Goal: Task Accomplishment & Management: Manage account settings

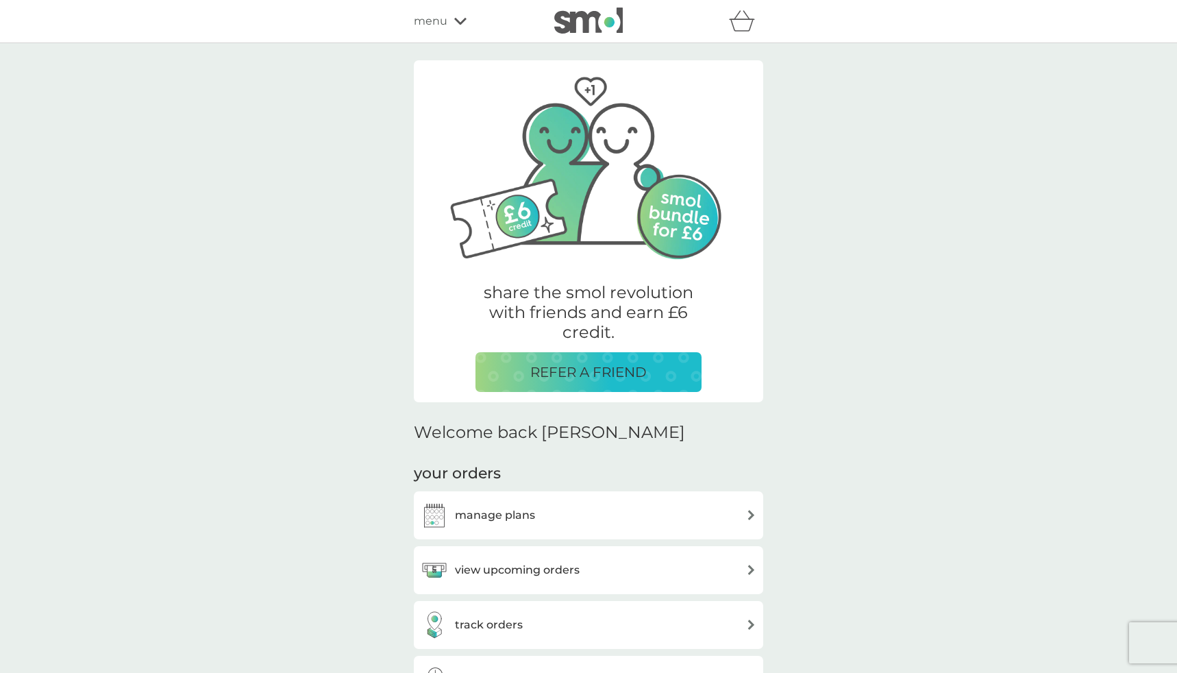
click at [487, 514] on h3 "manage plans" at bounding box center [495, 515] width 80 height 18
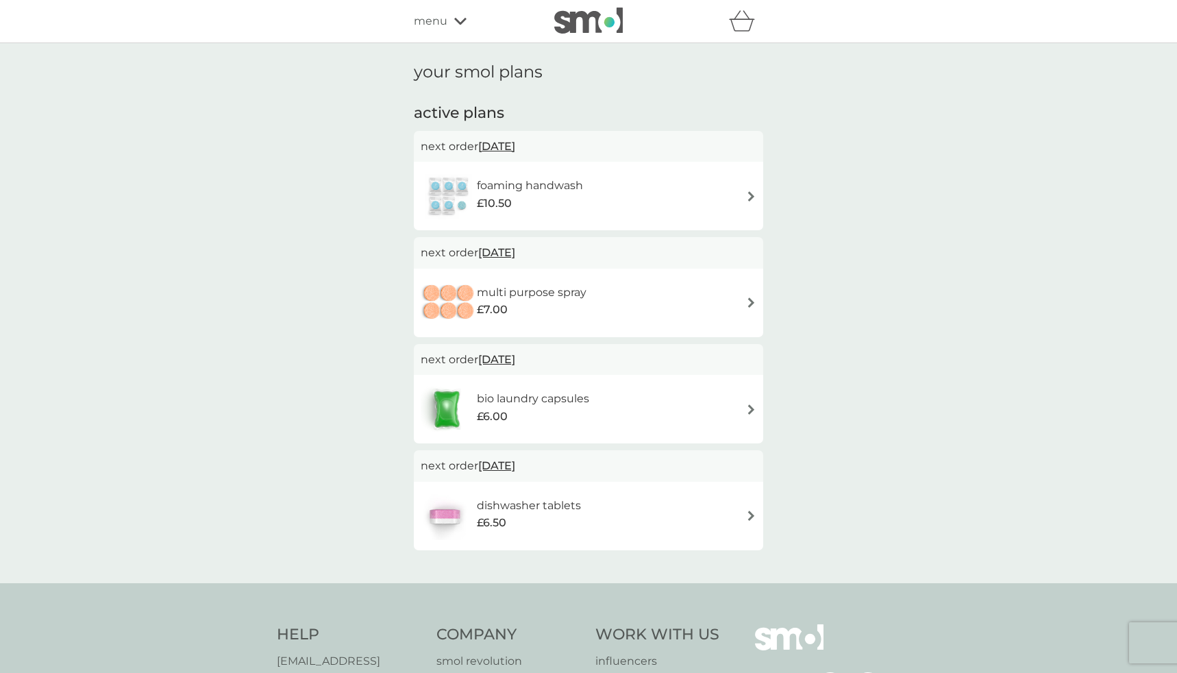
click at [690, 188] on div "foaming handwash £10.50" at bounding box center [589, 196] width 336 height 48
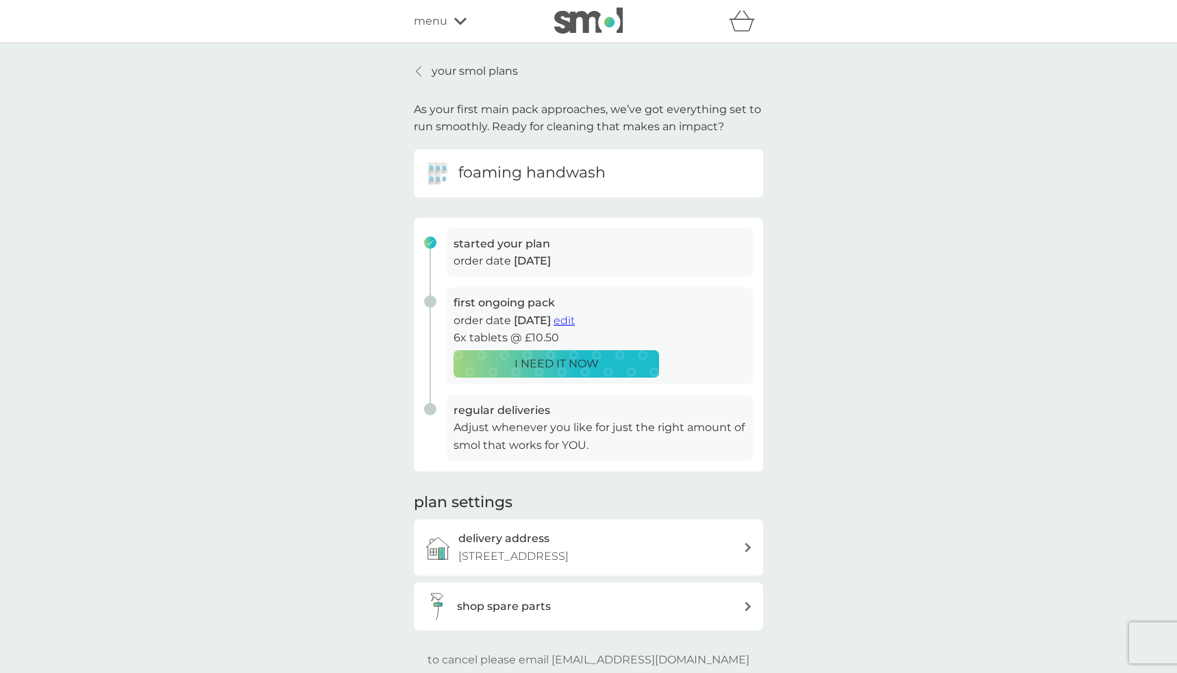
click at [575, 317] on span "edit" at bounding box center [564, 320] width 21 height 13
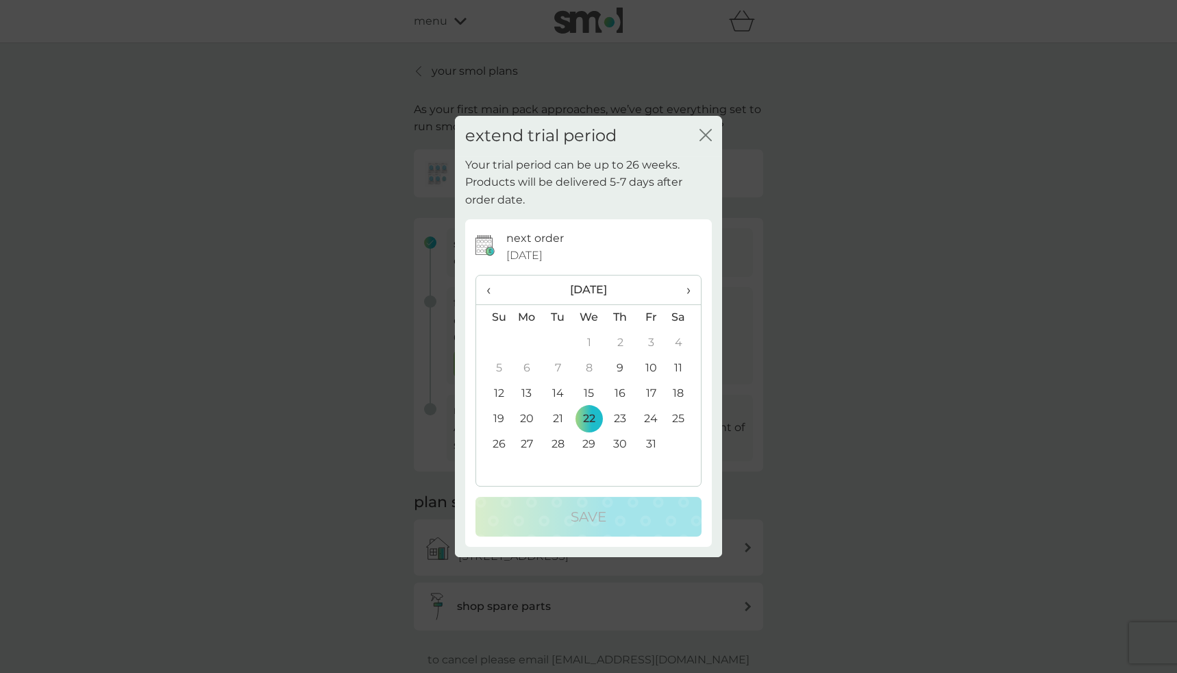
click at [683, 287] on span "›" at bounding box center [684, 289] width 14 height 29
click at [626, 338] on td "1" at bounding box center [620, 342] width 31 height 25
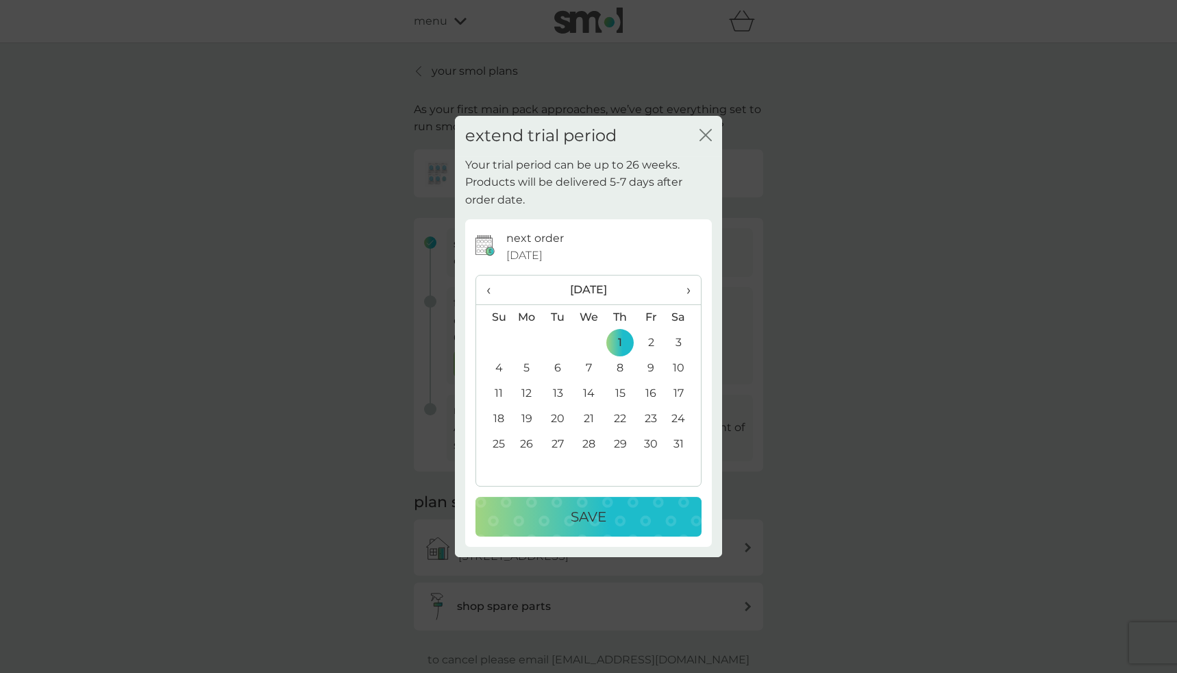
click at [608, 522] on div "Save" at bounding box center [588, 517] width 199 height 22
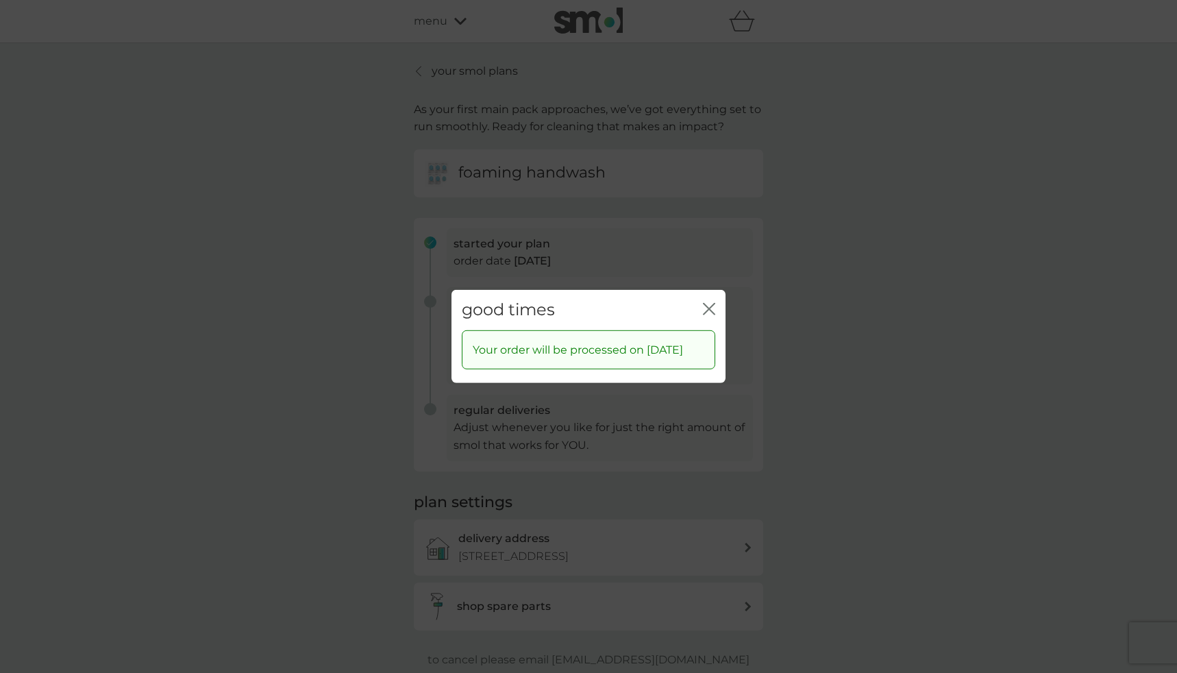
drag, startPoint x: 711, startPoint y: 310, endPoint x: 927, endPoint y: 388, distance: 229.3
click at [711, 310] on icon "close" at bounding box center [709, 309] width 12 height 12
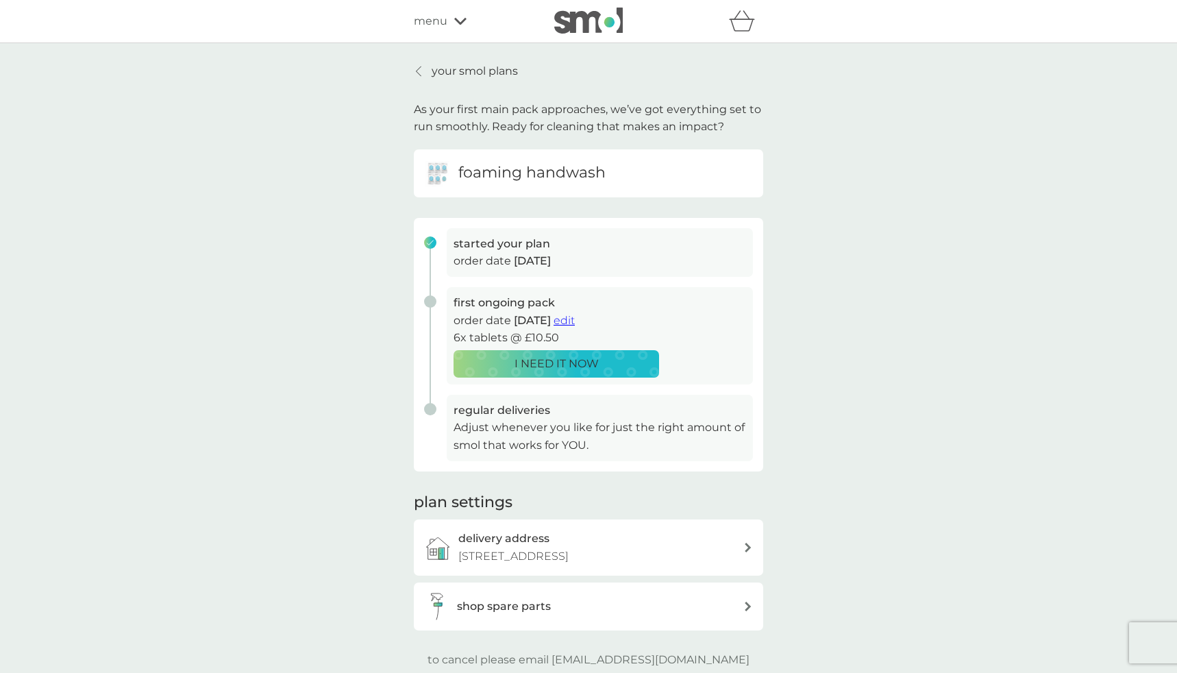
click at [439, 71] on p "your smol plans" at bounding box center [475, 71] width 86 height 18
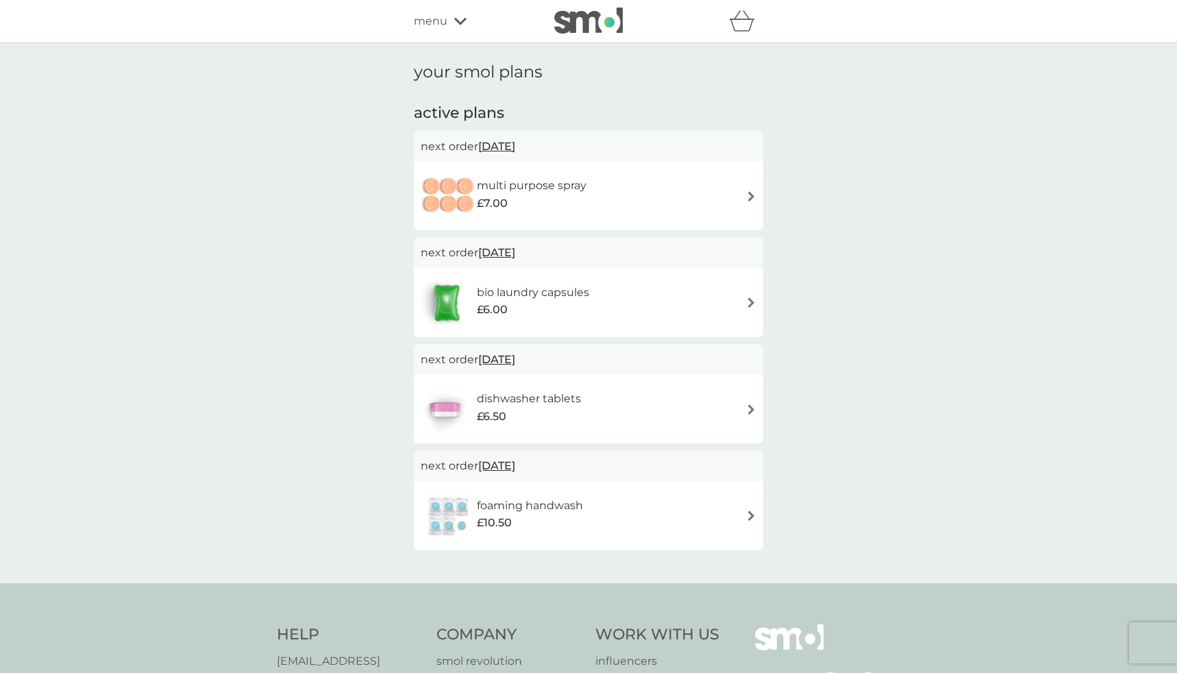
click at [727, 295] on div "bio laundry capsules £6.00" at bounding box center [589, 303] width 336 height 48
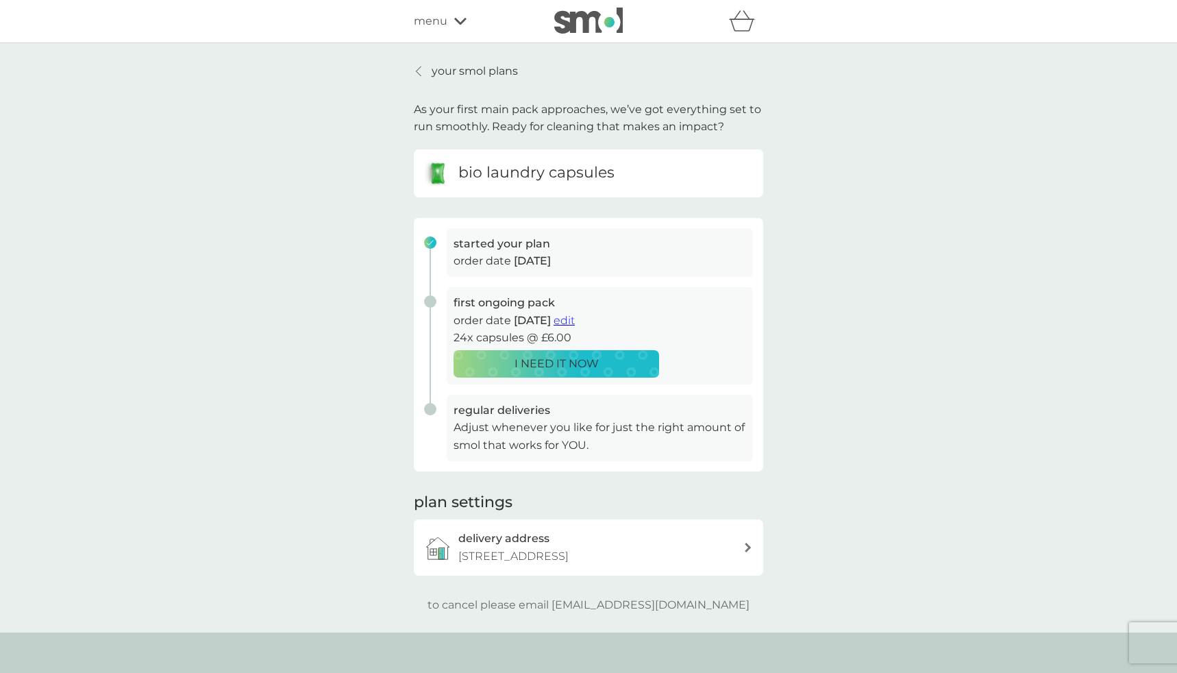
click at [575, 321] on span "edit" at bounding box center [564, 320] width 21 height 13
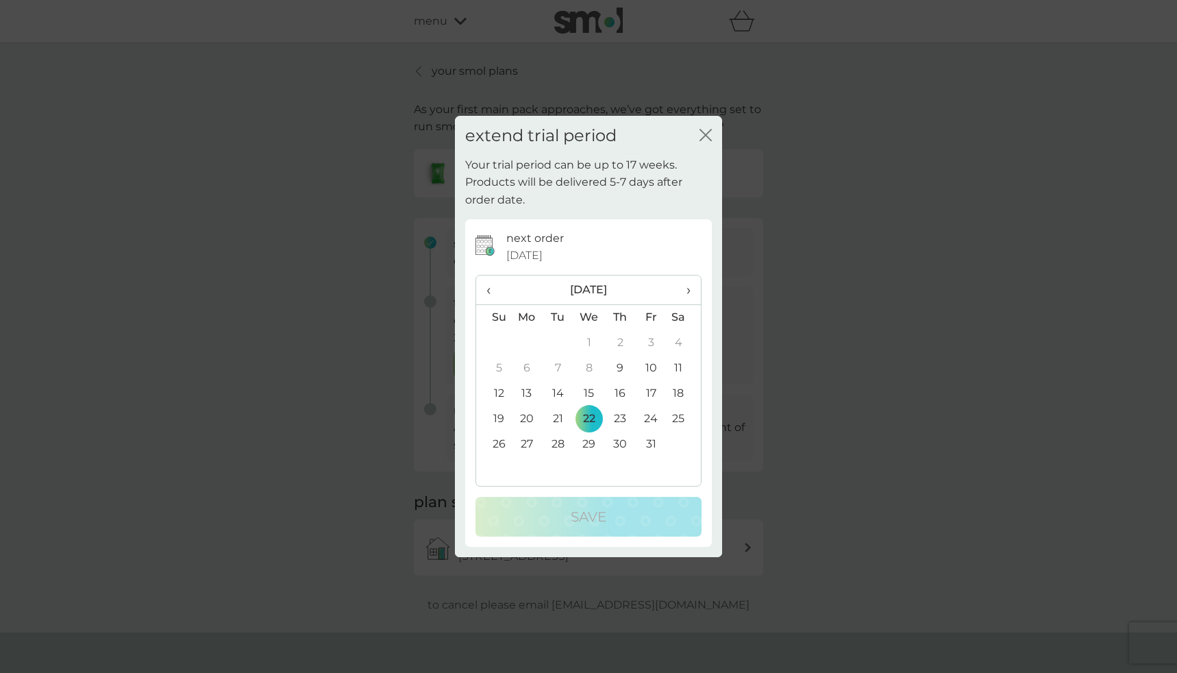
click at [687, 290] on span "›" at bounding box center [684, 289] width 14 height 29
click at [525, 341] on td "1" at bounding box center [527, 342] width 32 height 25
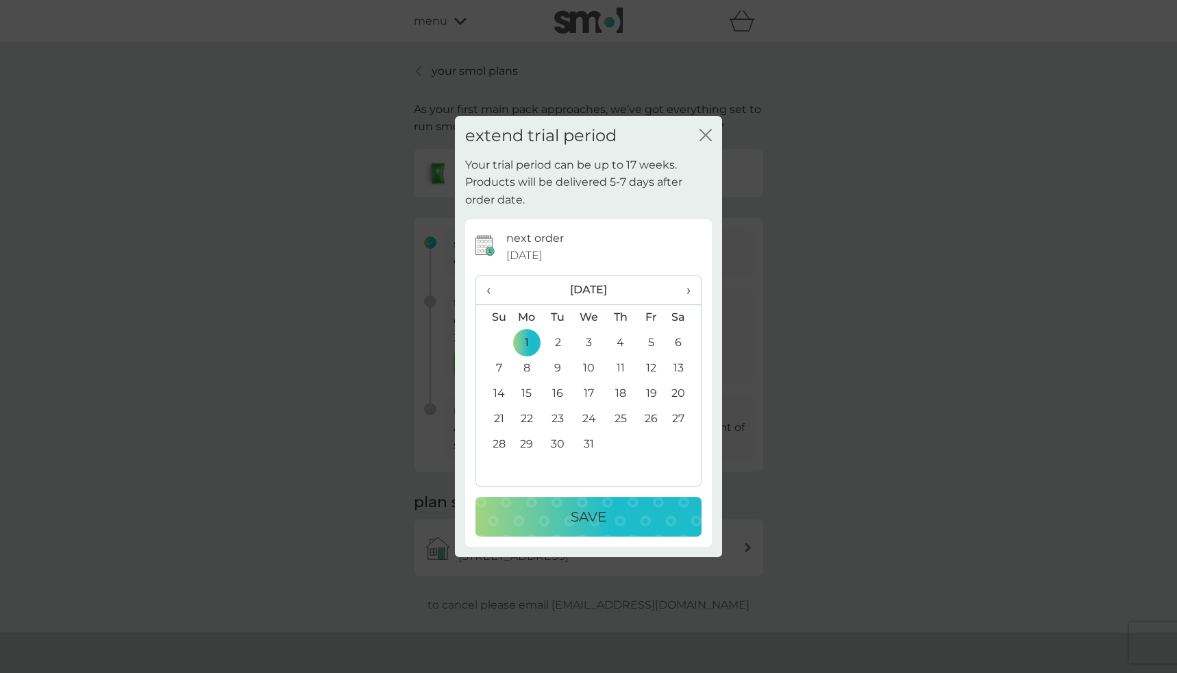
click at [626, 506] on div "Save" at bounding box center [588, 517] width 199 height 22
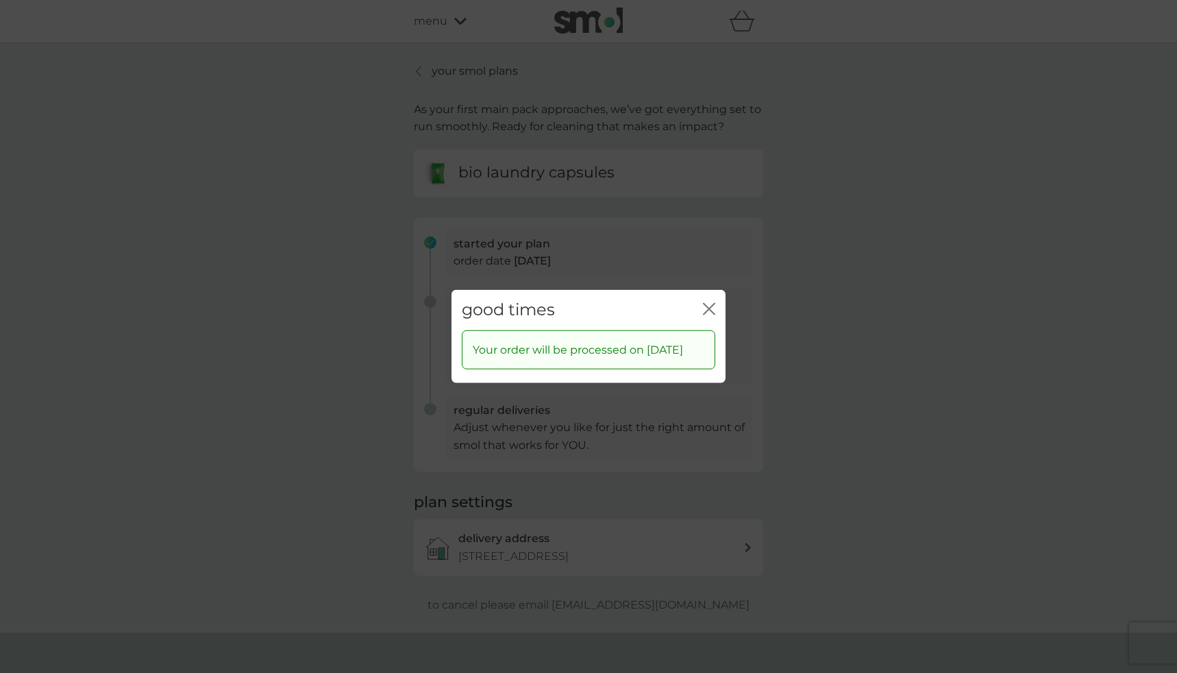
click at [702, 302] on div "good times close" at bounding box center [589, 310] width 274 height 40
click at [455, 70] on div "good times close Your order will be processed on [DATE]" at bounding box center [588, 336] width 1177 height 673
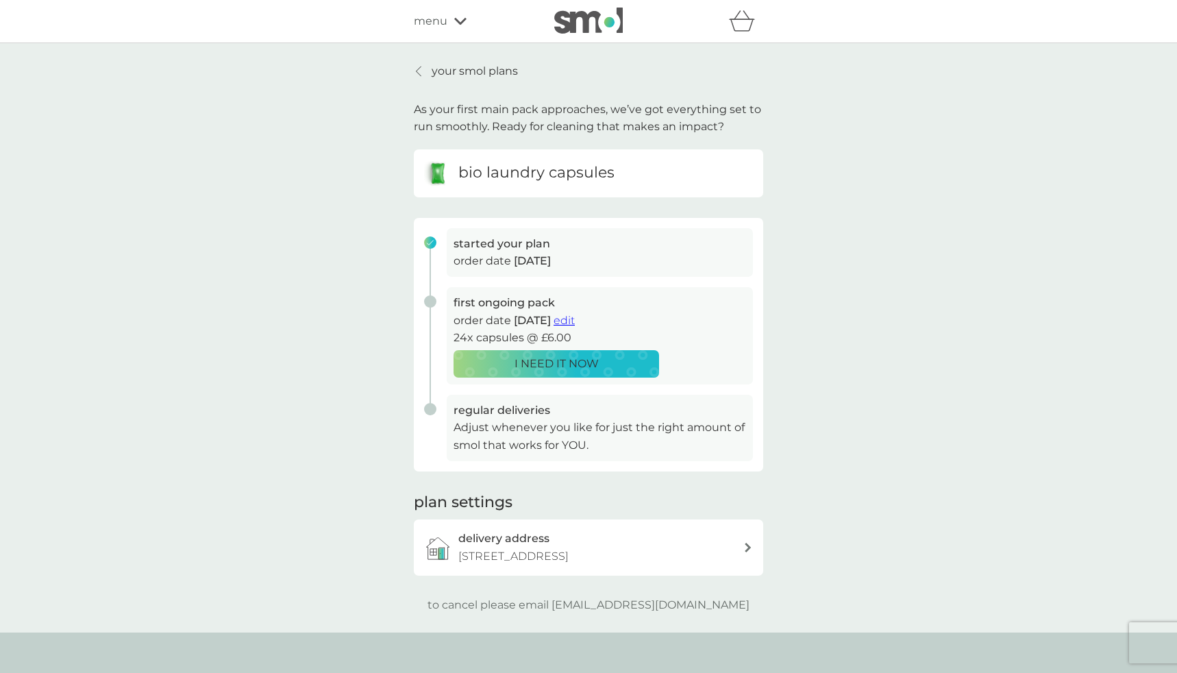
click at [453, 66] on p "your smol plans" at bounding box center [475, 71] width 86 height 18
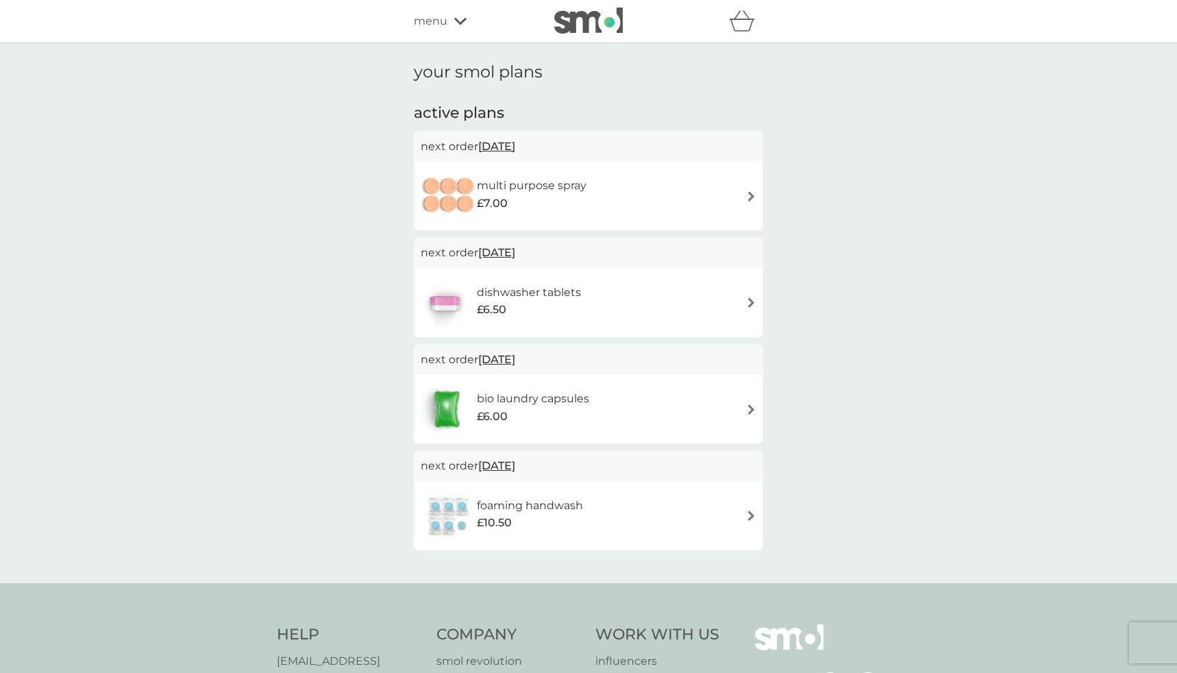
click at [497, 251] on span "[DATE]" at bounding box center [496, 252] width 37 height 27
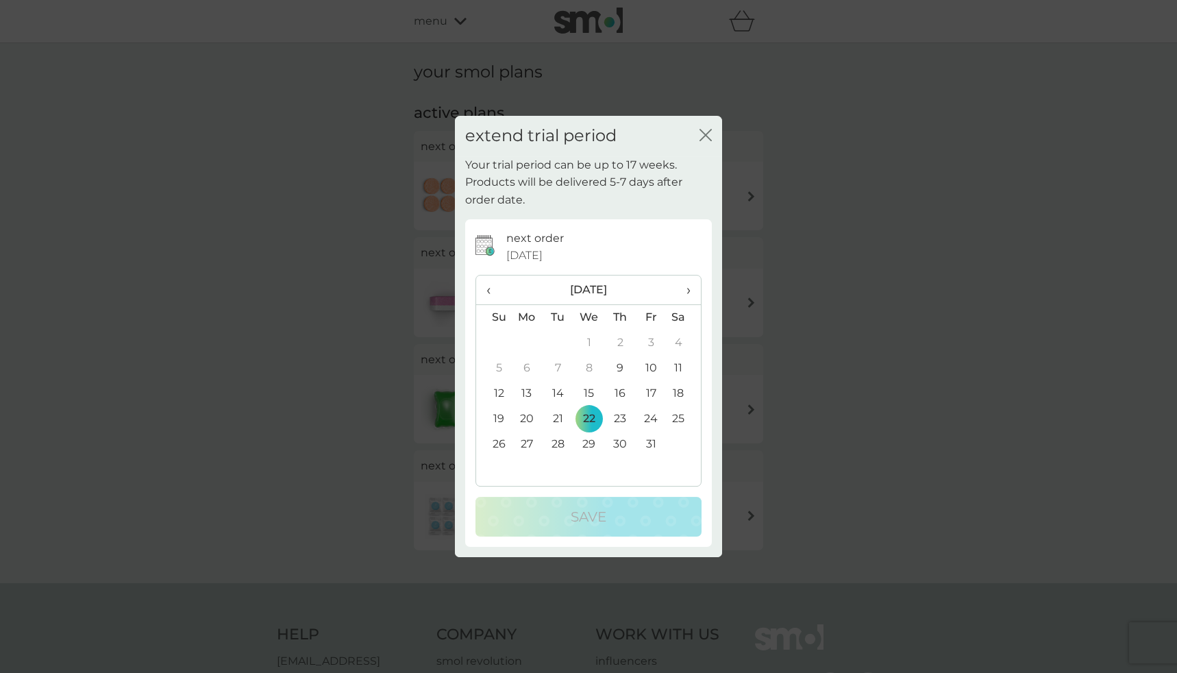
click at [685, 290] on span "›" at bounding box center [684, 289] width 14 height 29
drag, startPoint x: 689, startPoint y: 289, endPoint x: 534, endPoint y: 316, distance: 157.1
click at [689, 289] on span "›" at bounding box center [684, 289] width 14 height 29
click at [623, 336] on td "1" at bounding box center [620, 342] width 31 height 25
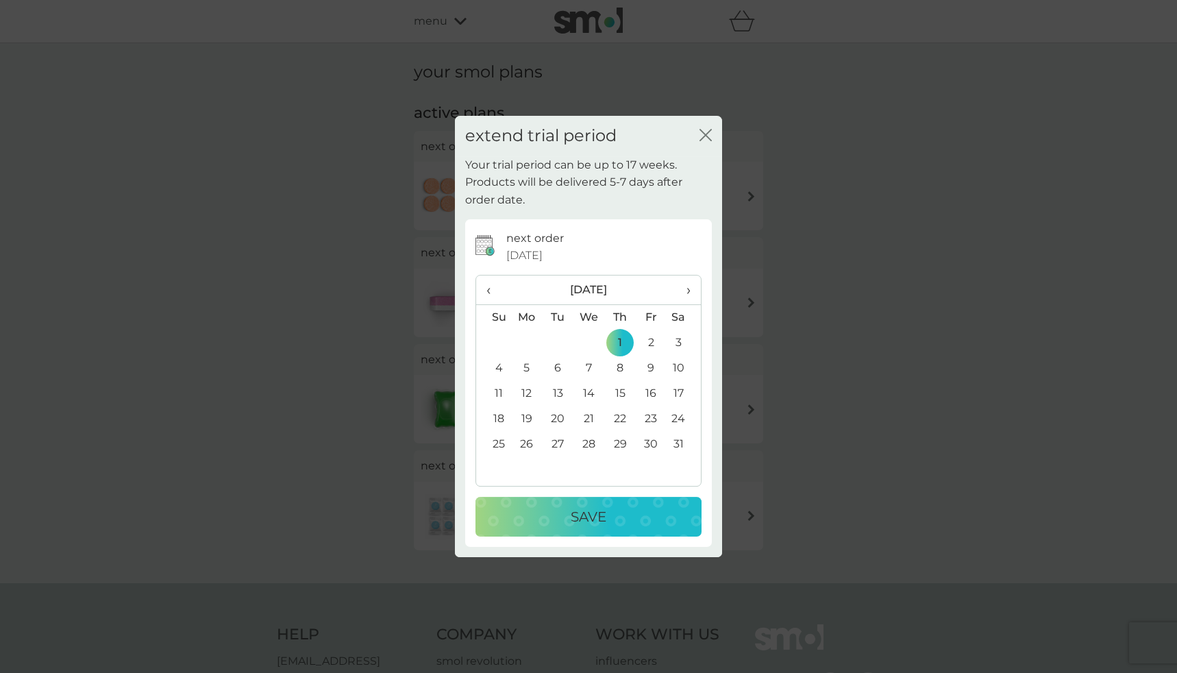
click at [621, 511] on div "Save" at bounding box center [588, 517] width 199 height 22
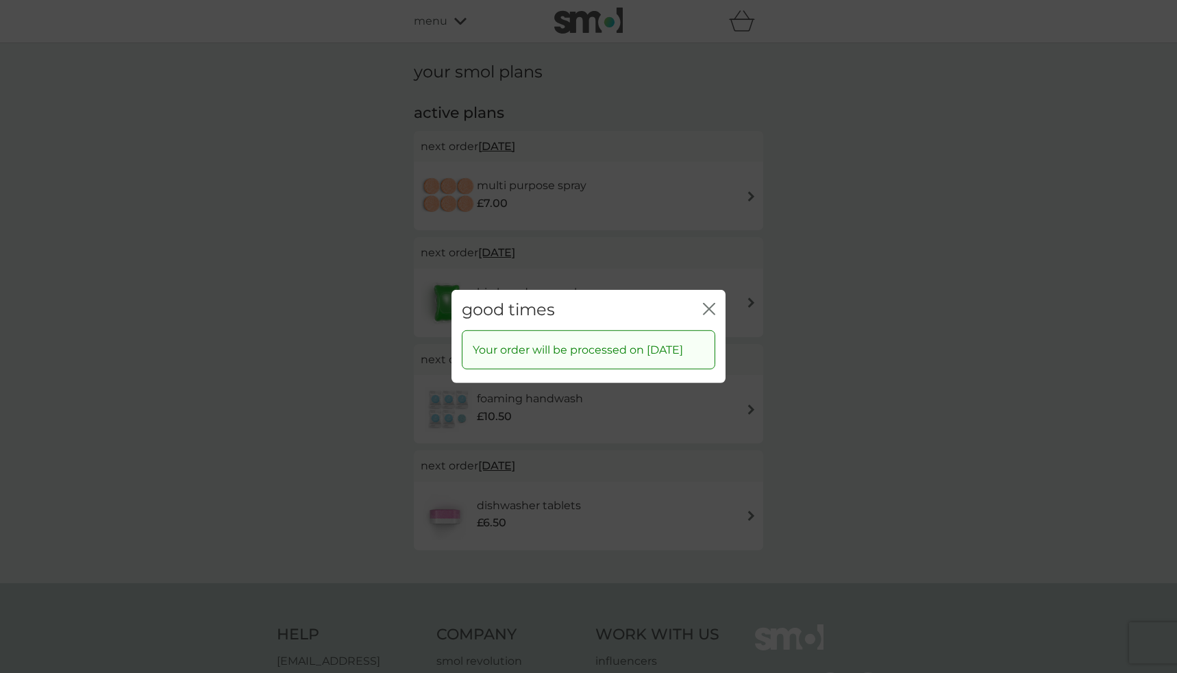
click at [711, 304] on icon "close" at bounding box center [709, 309] width 12 height 12
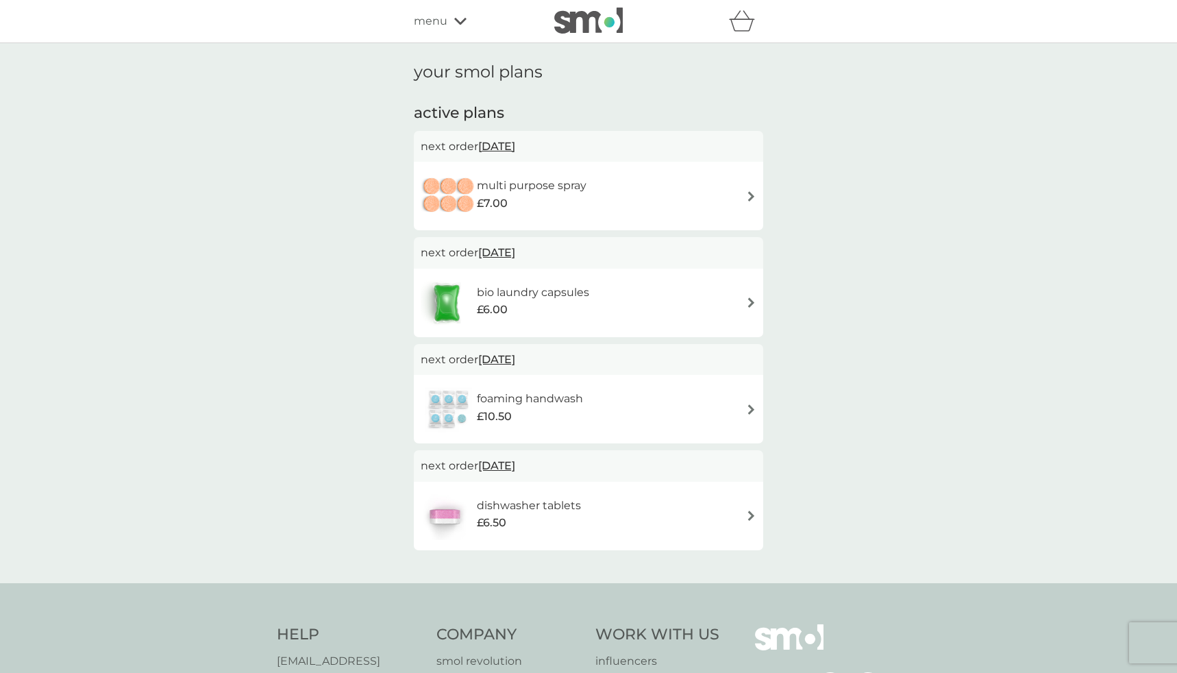
click at [608, 184] on div "multi purpose spray £7.00" at bounding box center [589, 196] width 336 height 48
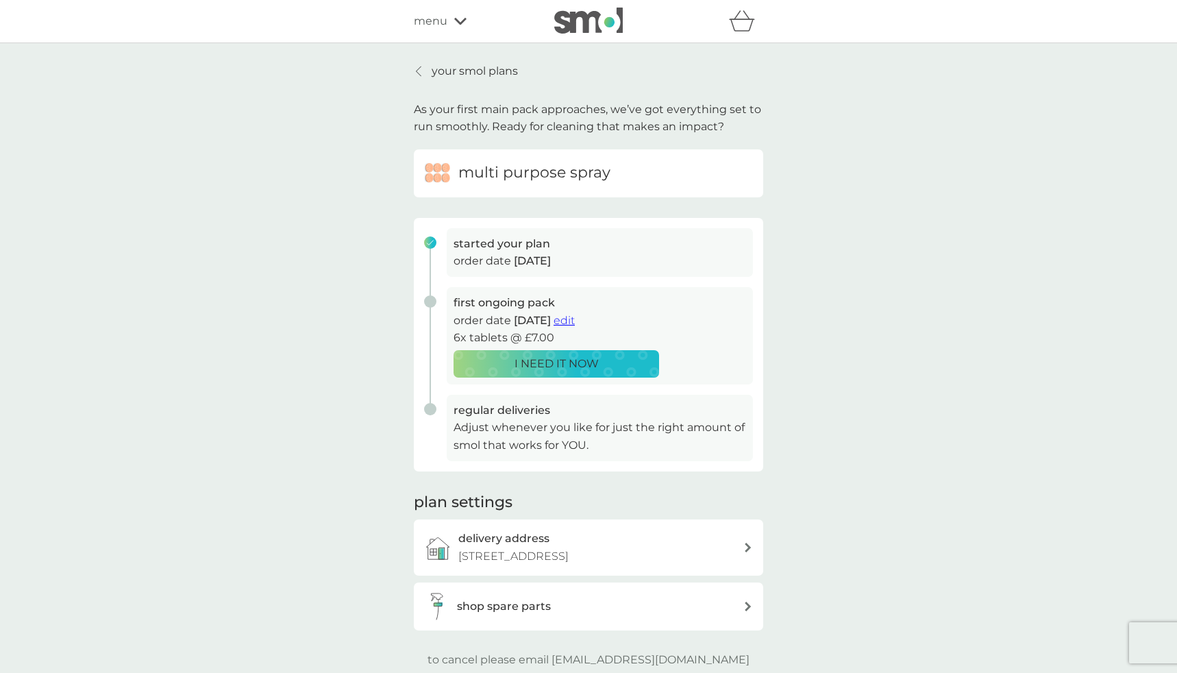
click at [575, 322] on span "edit" at bounding box center [564, 320] width 21 height 13
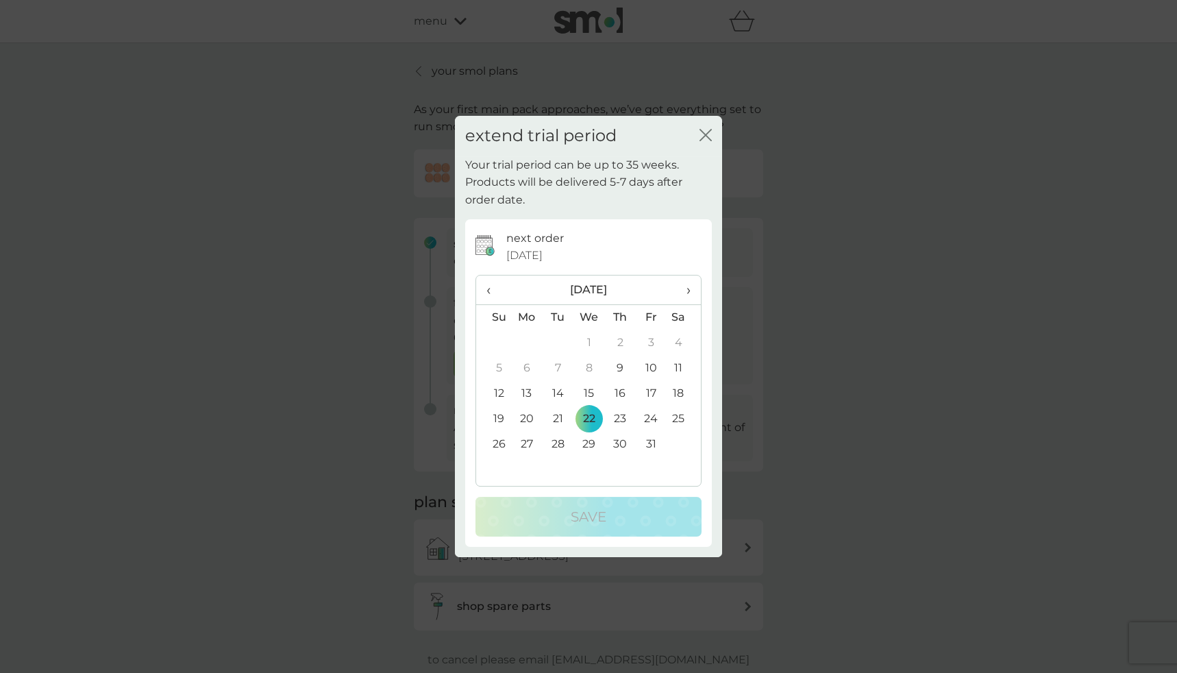
click at [685, 285] on span "›" at bounding box center [684, 289] width 14 height 29
click at [630, 337] on td "1" at bounding box center [620, 342] width 31 height 25
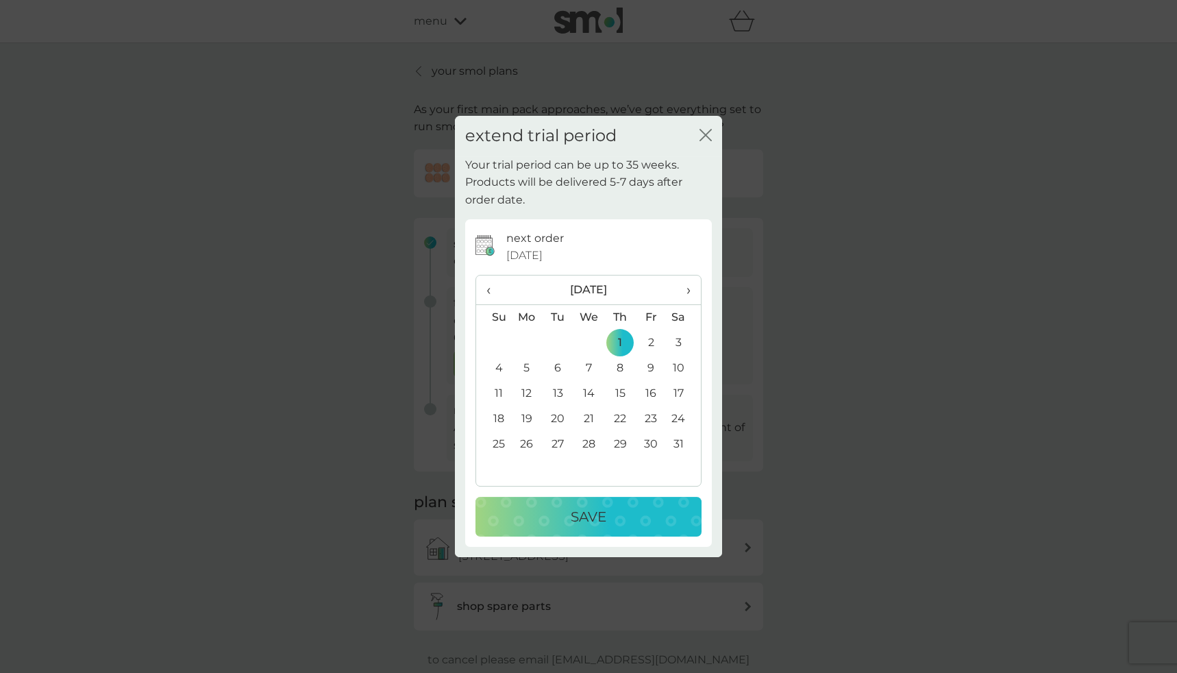
click at [654, 511] on div "Save" at bounding box center [588, 517] width 199 height 22
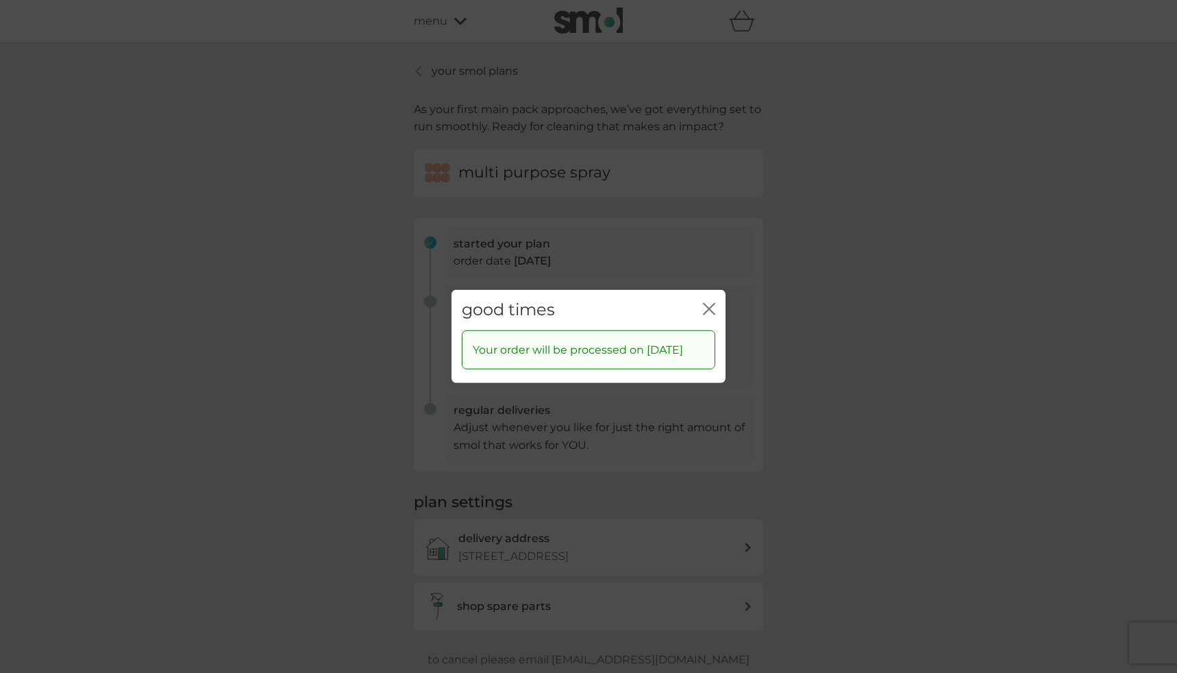
click at [711, 308] on icon "close" at bounding box center [709, 309] width 12 height 12
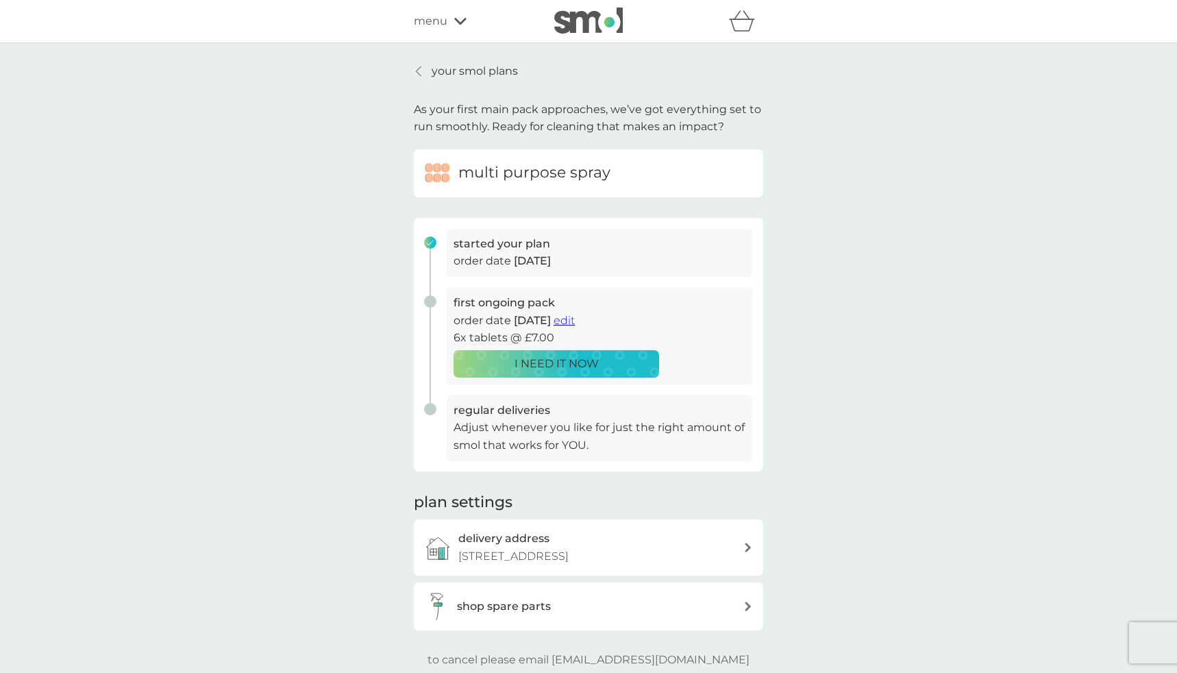
click at [486, 66] on p "your smol plans" at bounding box center [475, 71] width 86 height 18
